Goal: Find specific page/section: Find specific page/section

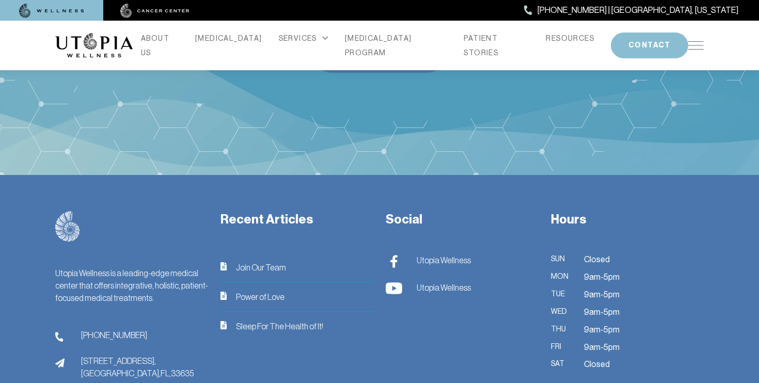
scroll to position [4119, 0]
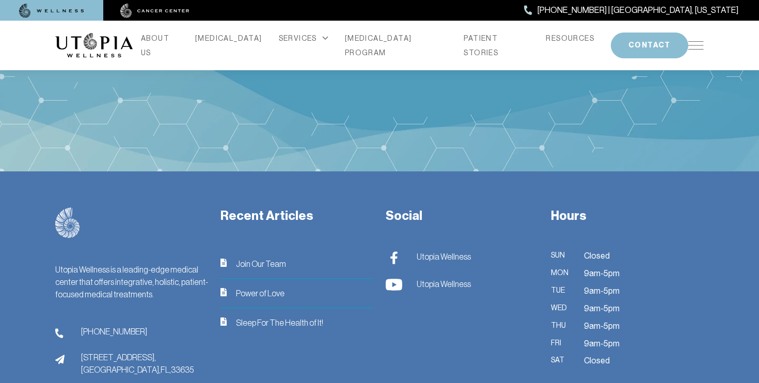
click at [264, 258] on span "Join Our Team" at bounding box center [261, 264] width 50 height 12
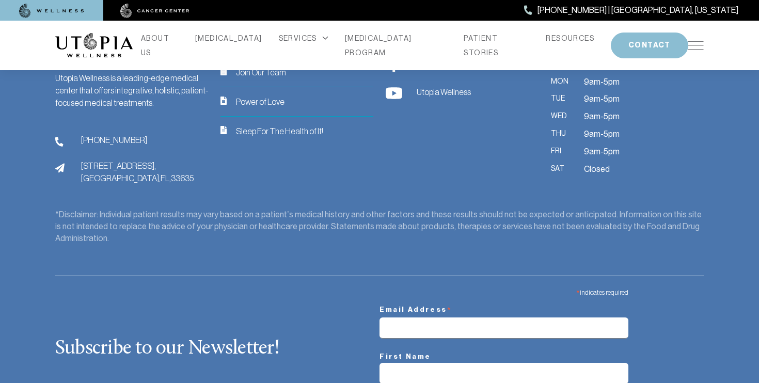
scroll to position [1468, 0]
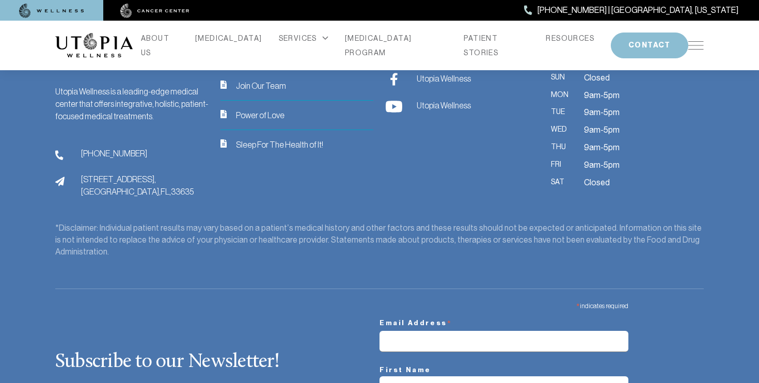
click at [260, 84] on span "Join Our Team" at bounding box center [261, 85] width 50 height 12
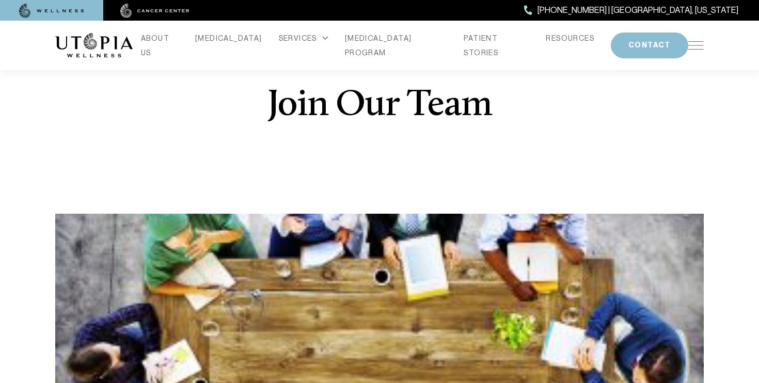
scroll to position [0, 0]
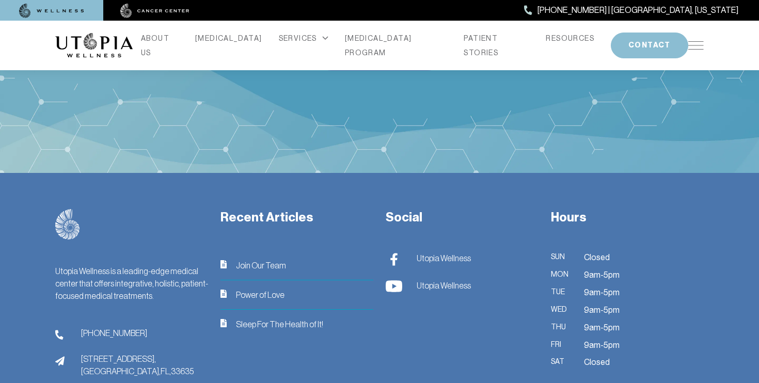
scroll to position [4119, 0]
